Goal: Information Seeking & Learning: Understand process/instructions

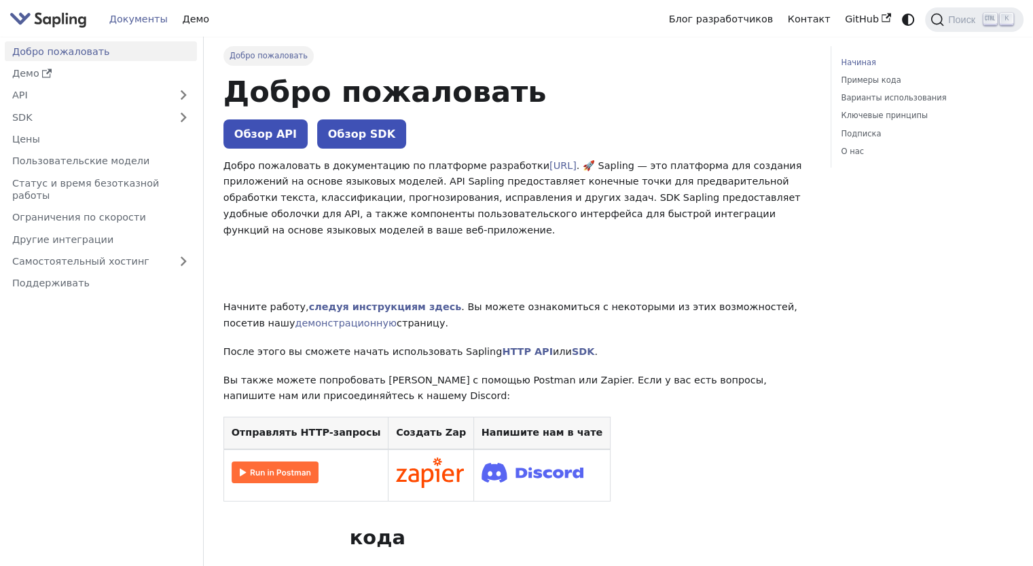
drag, startPoint x: 586, startPoint y: 223, endPoint x: 489, endPoint y: 198, distance: 100.3
click at [489, 198] on font ". 🚀 Sapling — это платформа для создания приложений на основе языковых моделей.…" at bounding box center [512, 197] width 578 height 75
click at [29, 77] on font "Демо" at bounding box center [25, 73] width 27 height 11
click at [40, 14] on img "Основной" at bounding box center [48, 20] width 77 height 20
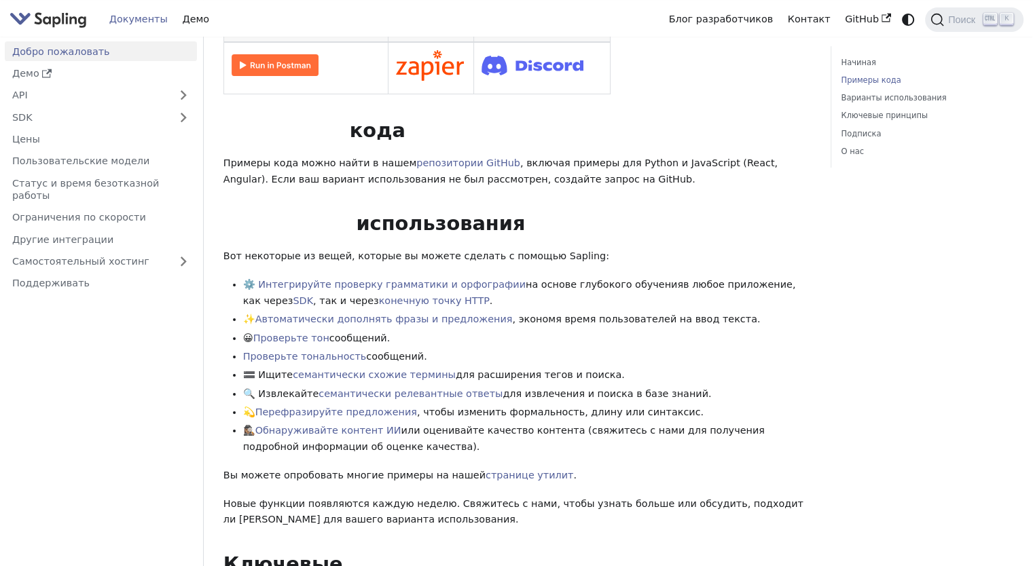
scroll to position [611, 0]
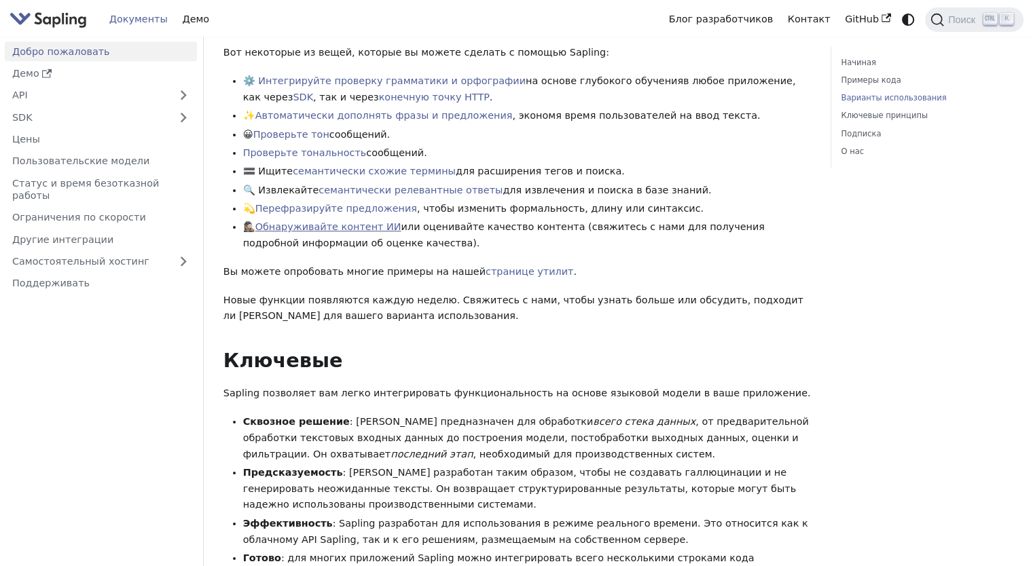
click at [314, 232] on font "Обнаруживайте контент ИИ" at bounding box center [328, 226] width 146 height 11
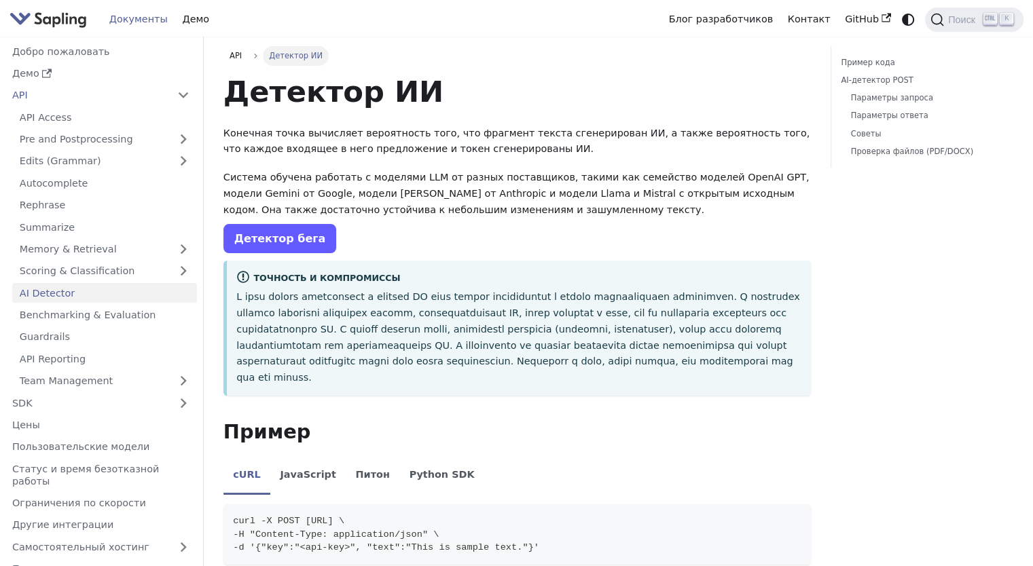
click at [308, 250] on link "Детектор бега" at bounding box center [279, 238] width 113 height 29
